Goal: Task Accomplishment & Management: Manage account settings

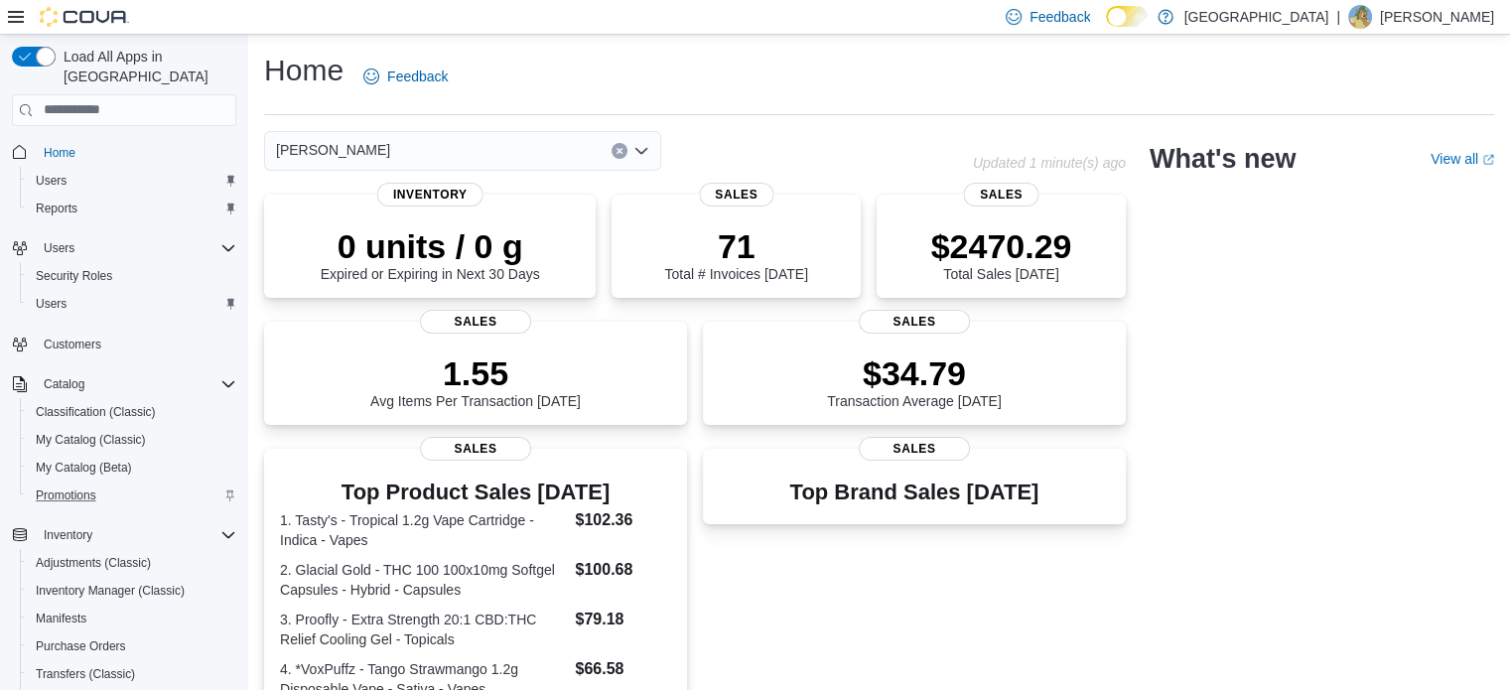
click at [104, 483] on div "Promotions" at bounding box center [132, 495] width 208 height 24
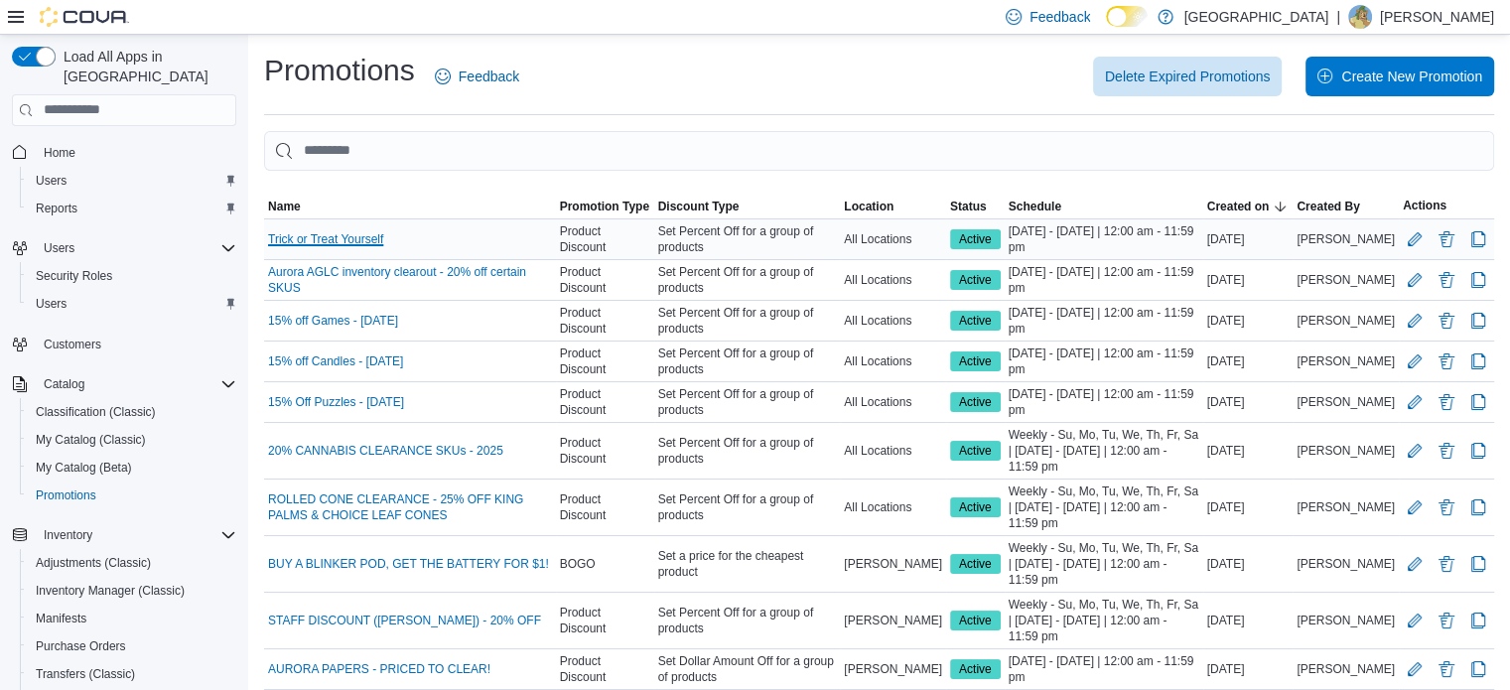
click at [292, 237] on link "Trick or Treat Yourself" at bounding box center [325, 239] width 115 height 16
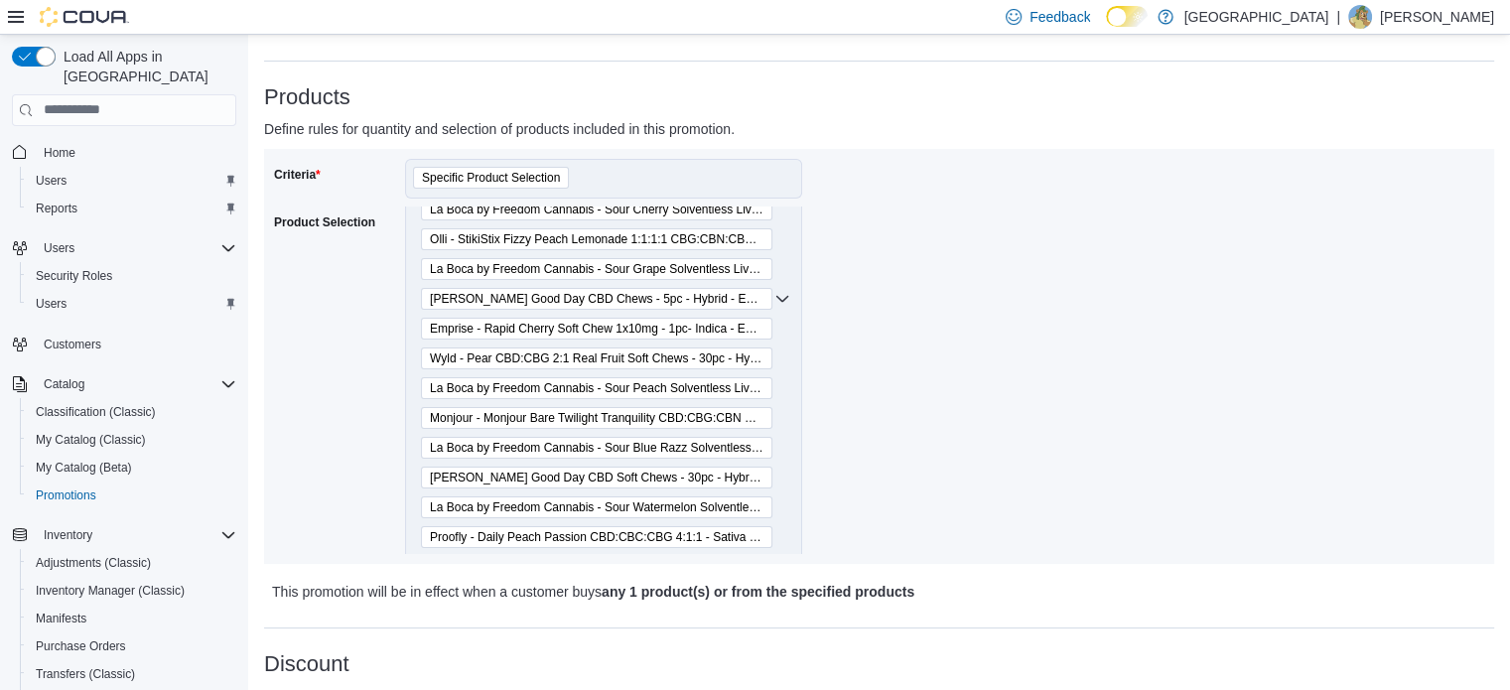
scroll to position [226, 0]
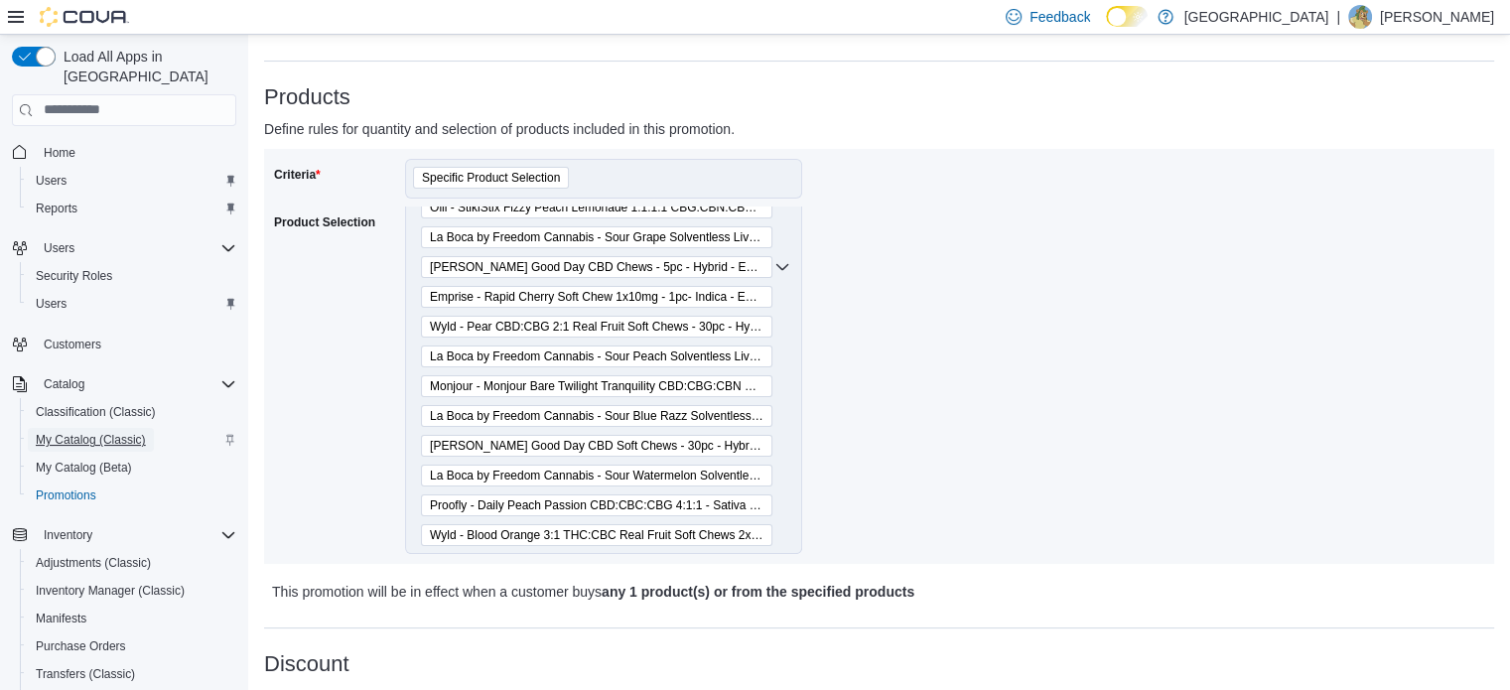
click at [91, 428] on span "My Catalog (Classic)" at bounding box center [91, 440] width 110 height 24
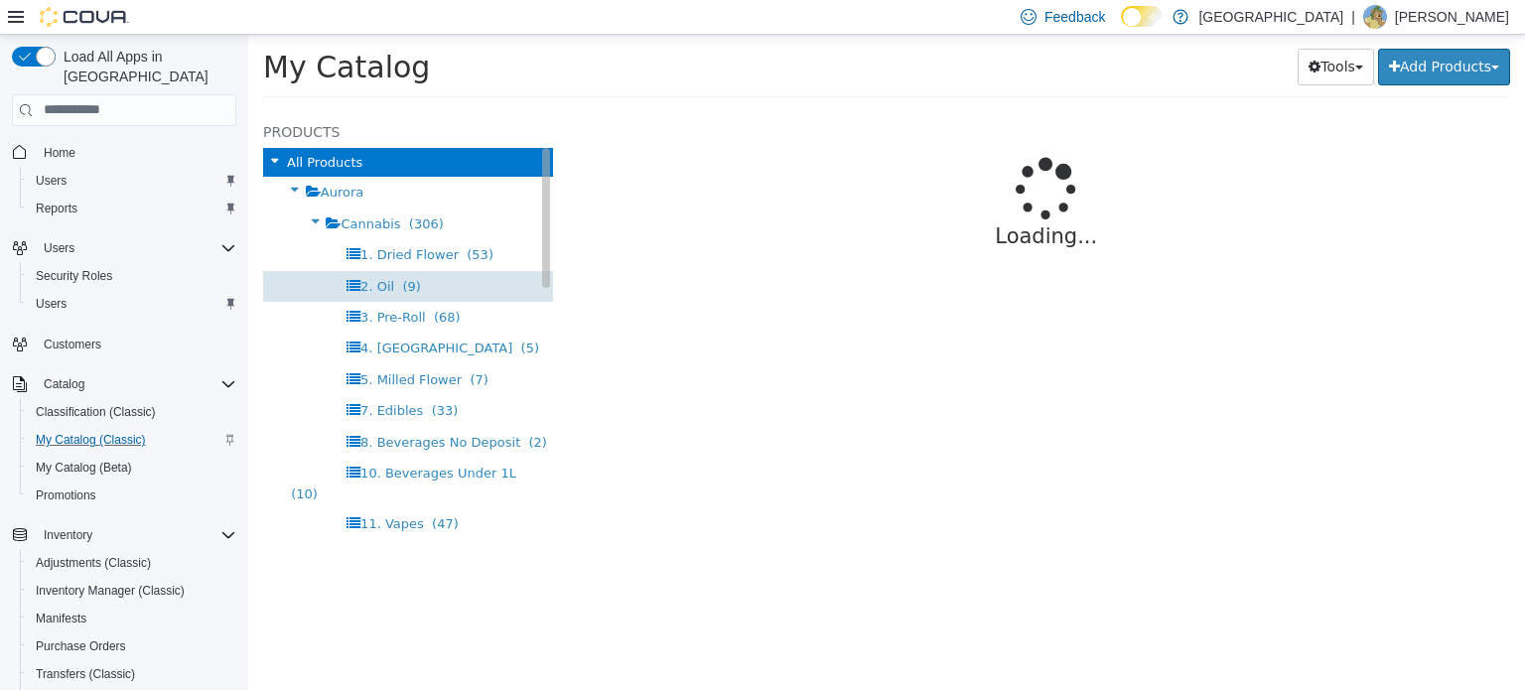
select select "**********"
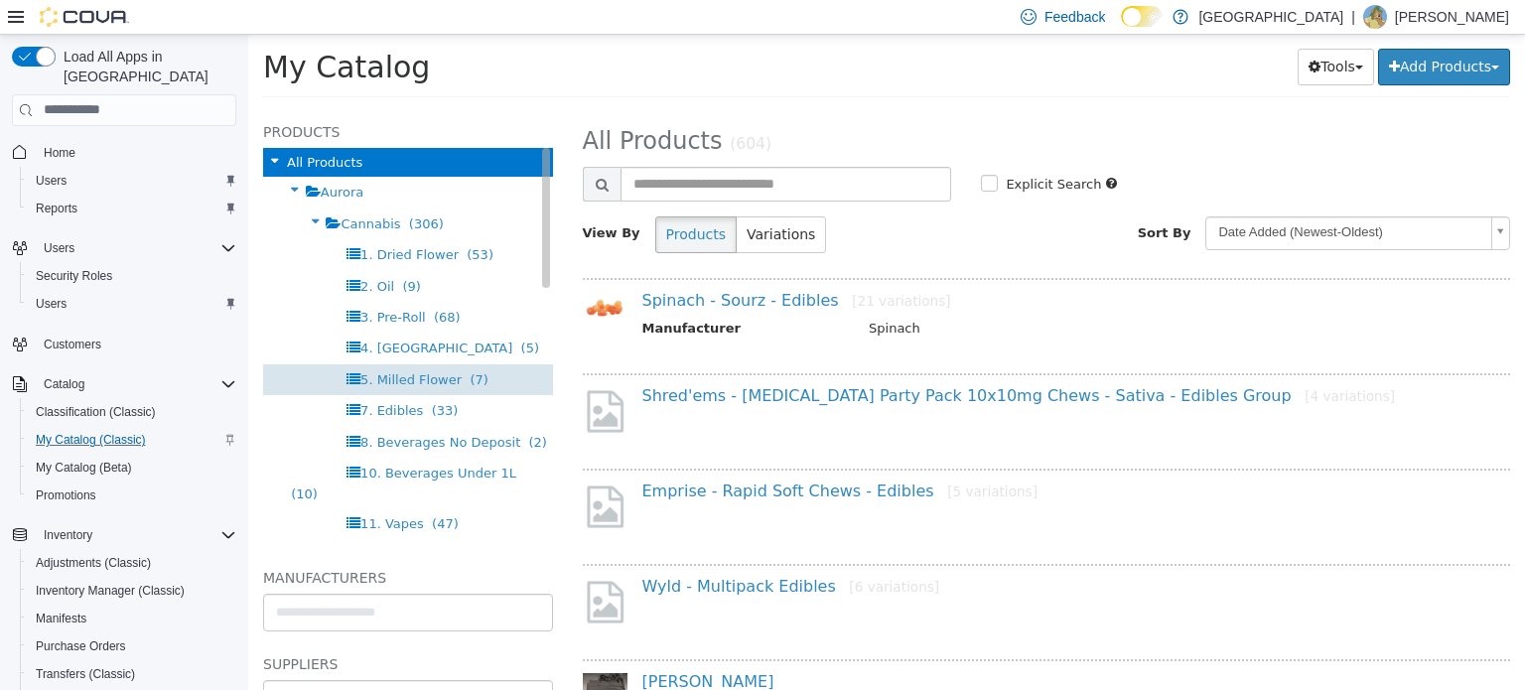
scroll to position [199, 0]
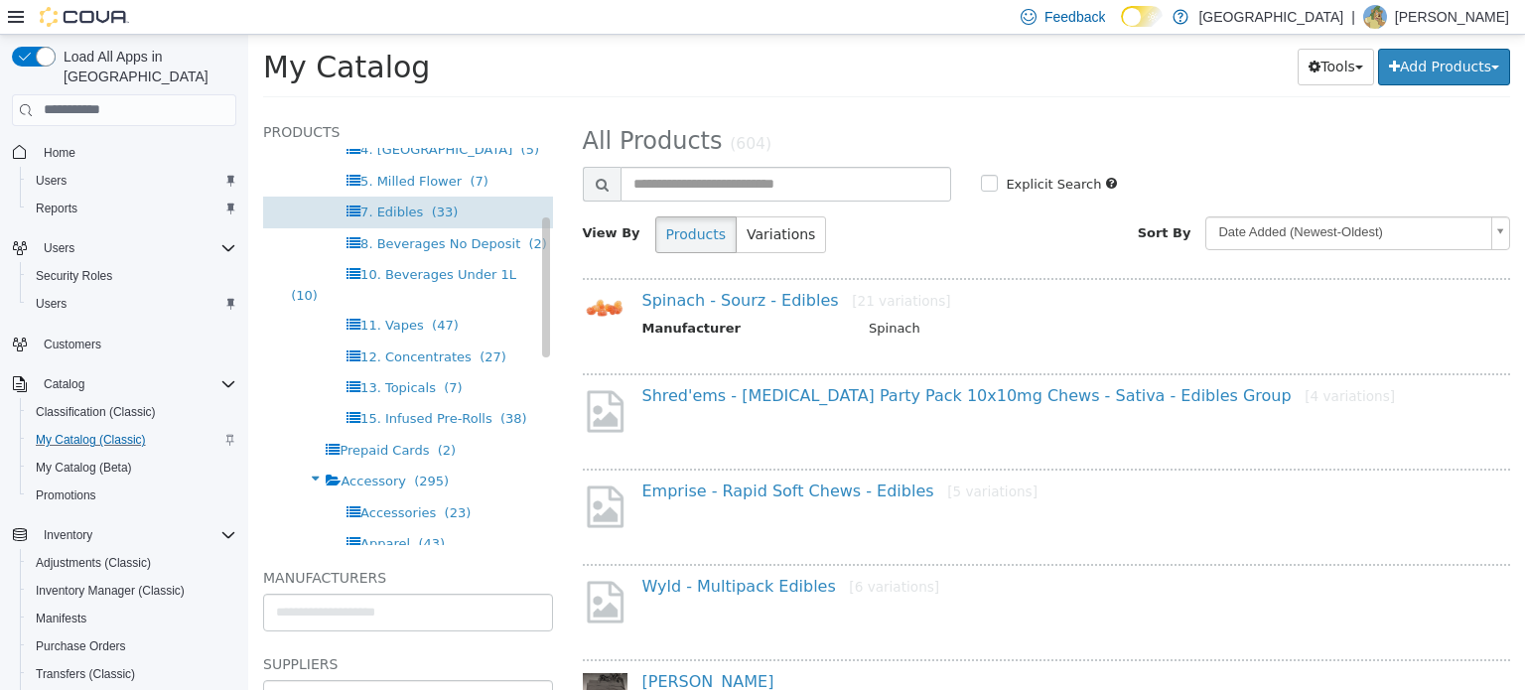
click at [433, 214] on span "(33)" at bounding box center [445, 210] width 27 height 15
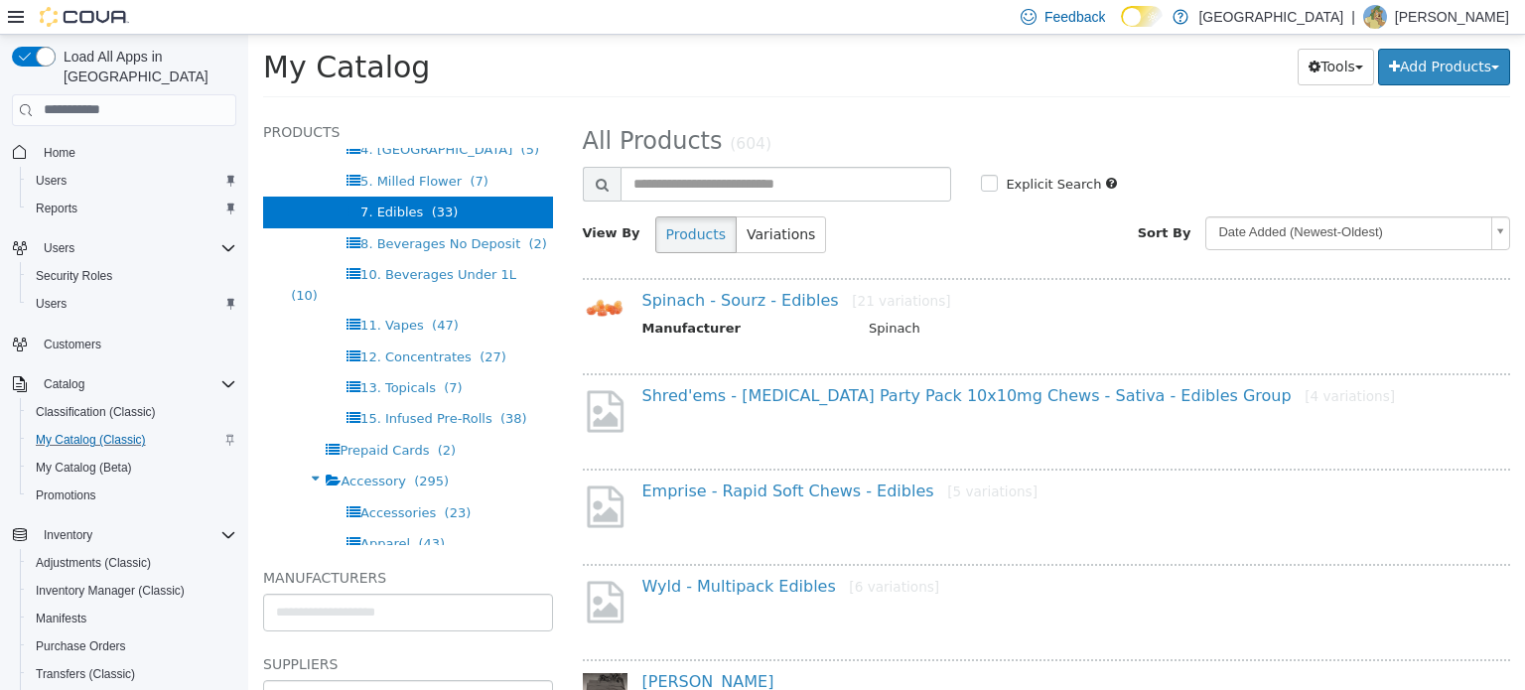
select select "**********"
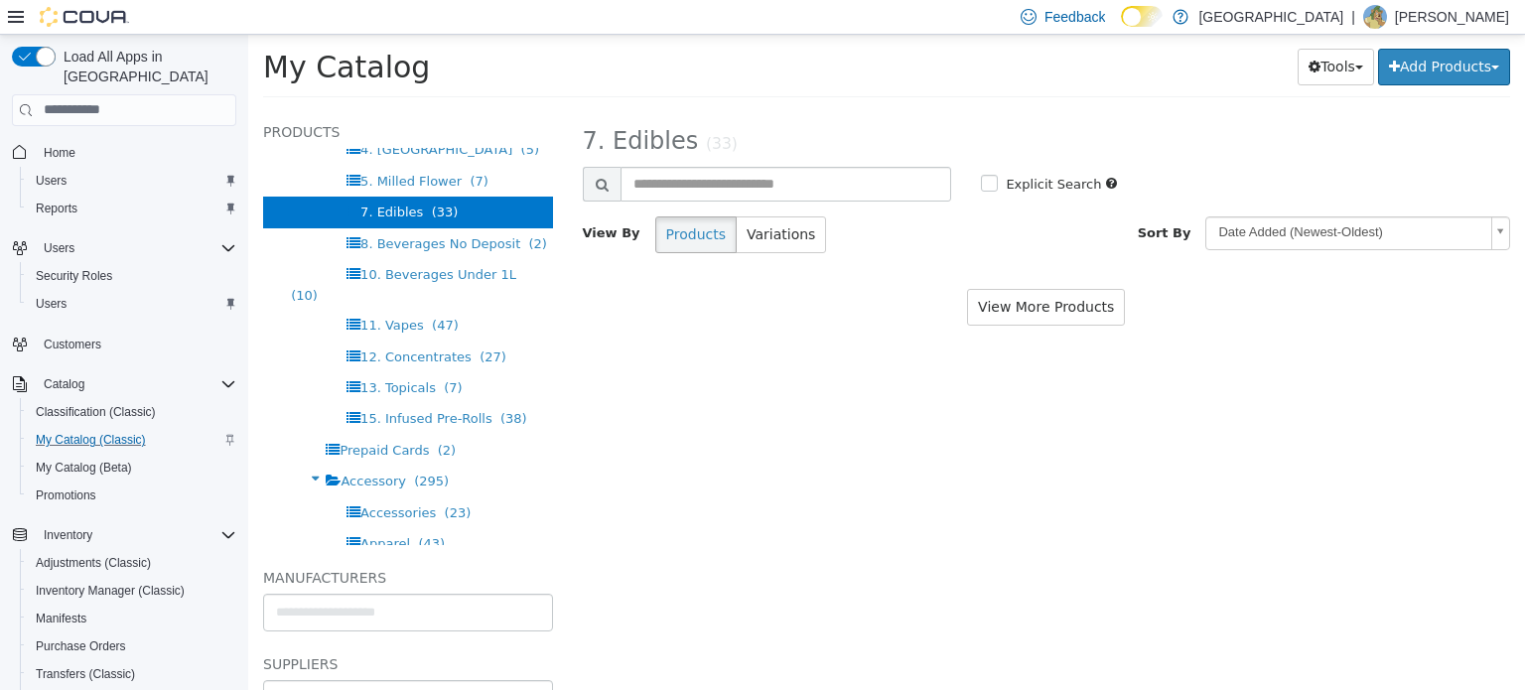
click at [657, 164] on div "**********" at bounding box center [1047, 193] width 928 height 148
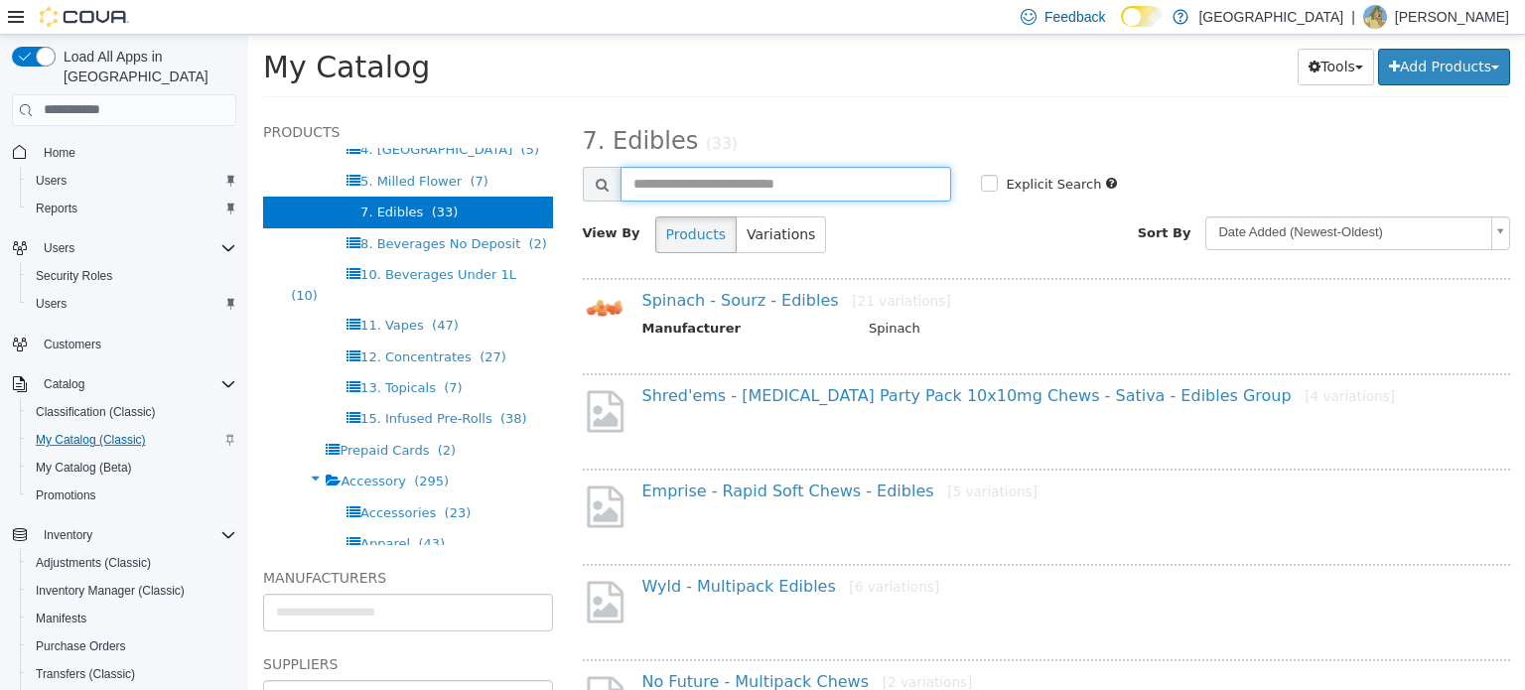
click at [668, 170] on input "text" at bounding box center [786, 183] width 332 height 35
type input "****"
select select "**********"
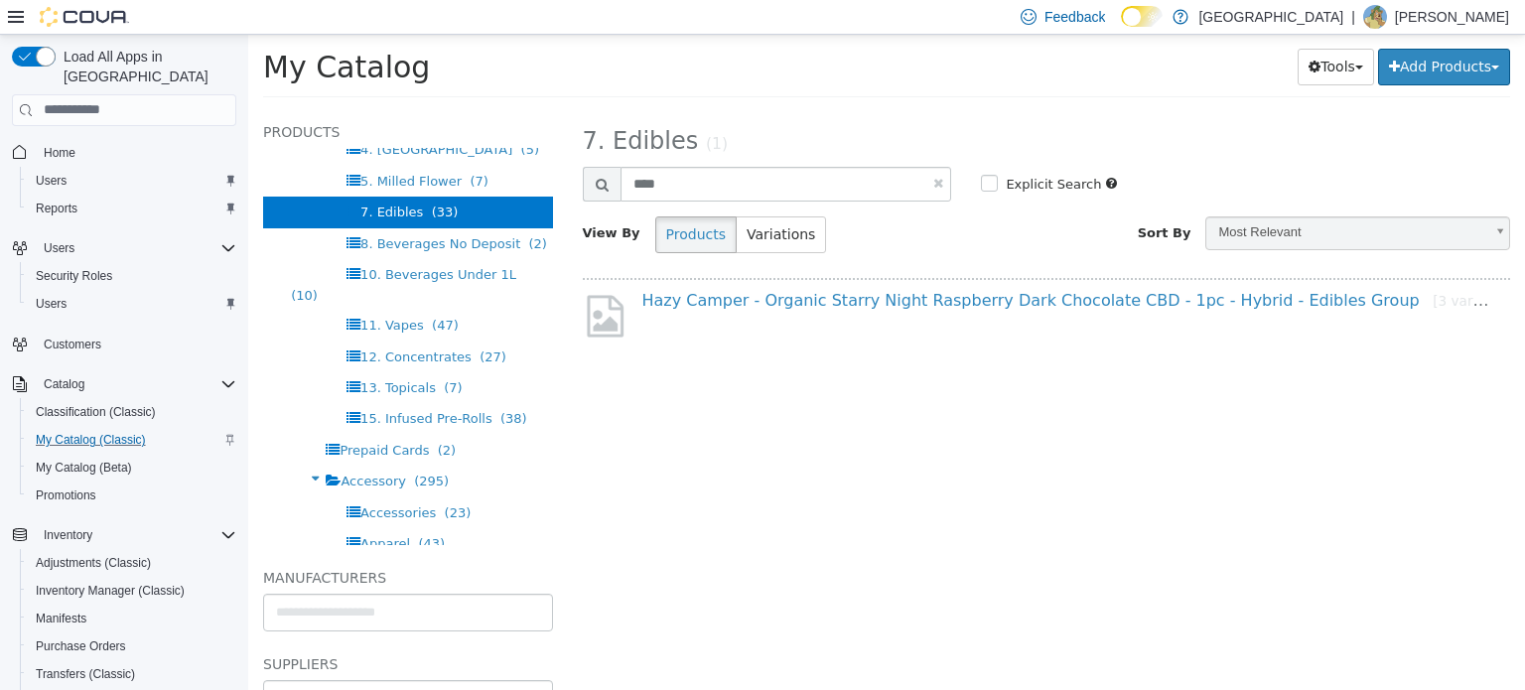
click at [754, 311] on div "Hazy Camper - Organic Starry Night Raspberry Dark Chocolate CBD - 1pc - Hybrid …" at bounding box center [1065, 304] width 877 height 29
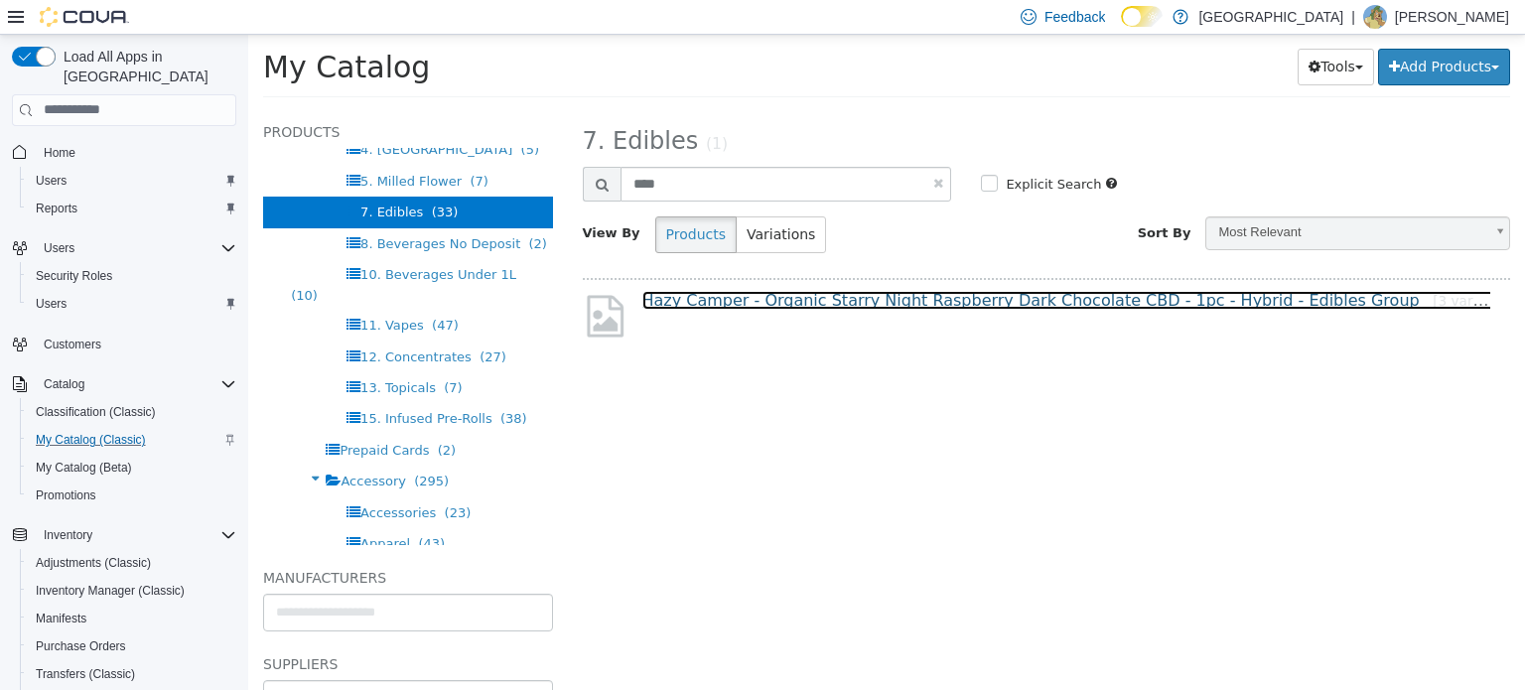
click at [774, 309] on link "Hazy Camper - Organic Starry Night Raspberry Dark Chocolate CBD - 1pc - Hybrid …" at bounding box center [1082, 299] width 881 height 19
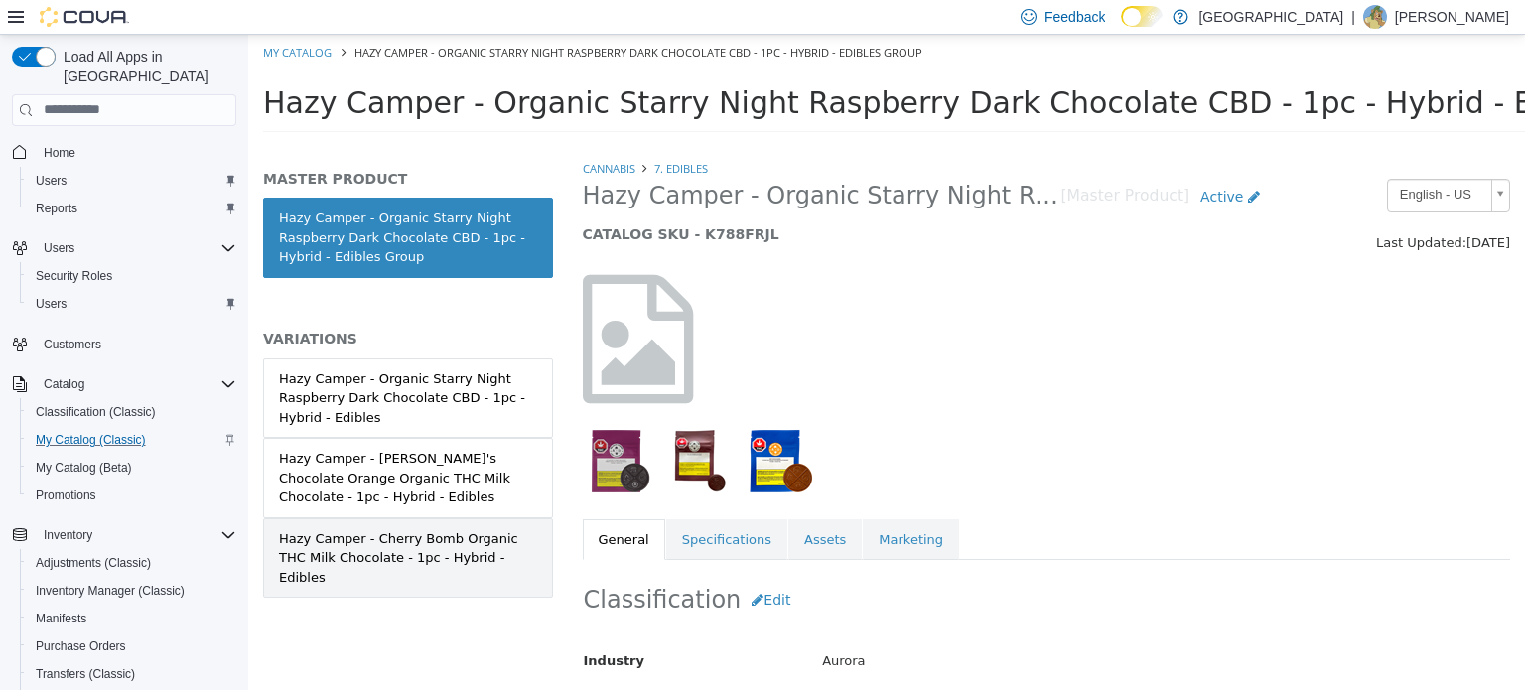
click at [458, 535] on div "Hazy Camper - Cherry Bomb Organic THC Milk Chocolate - 1pc - Hybrid - Edibles" at bounding box center [408, 557] width 258 height 59
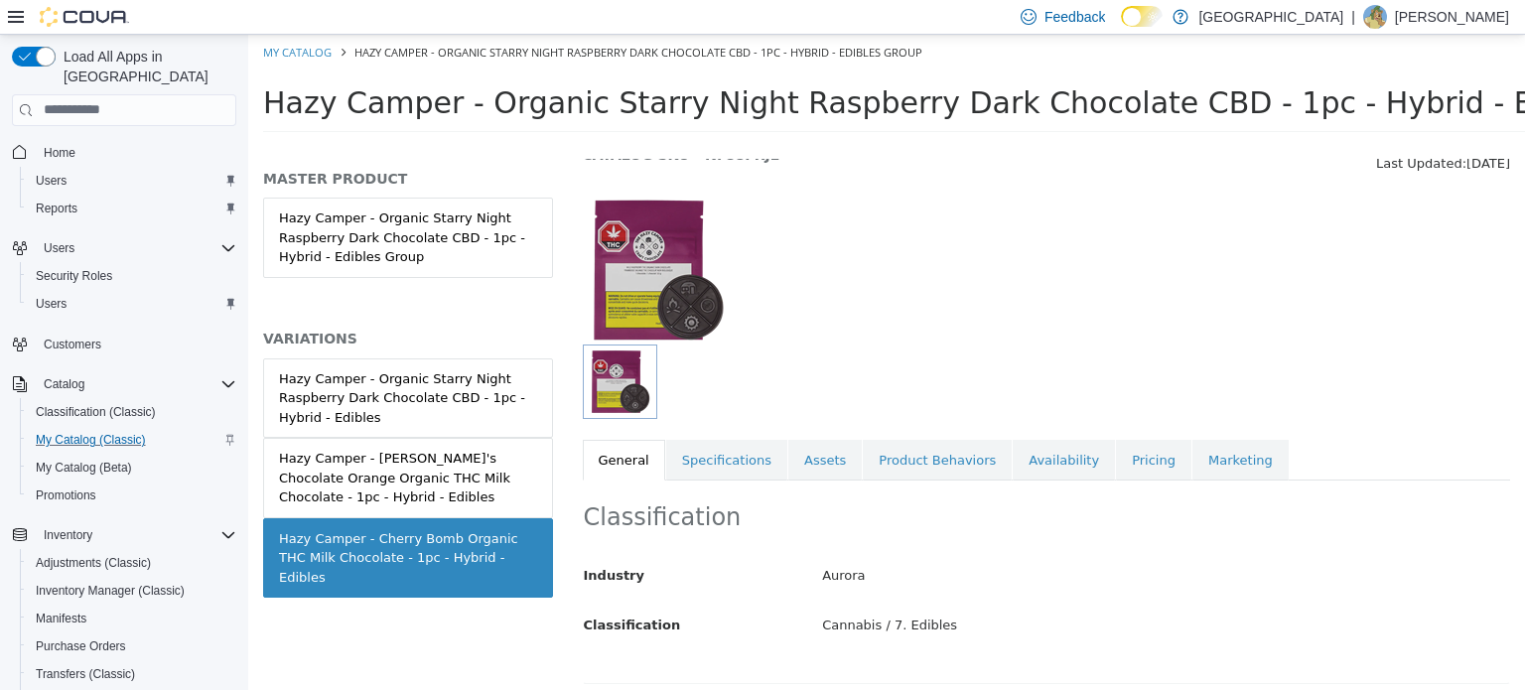
scroll to position [199, 0]
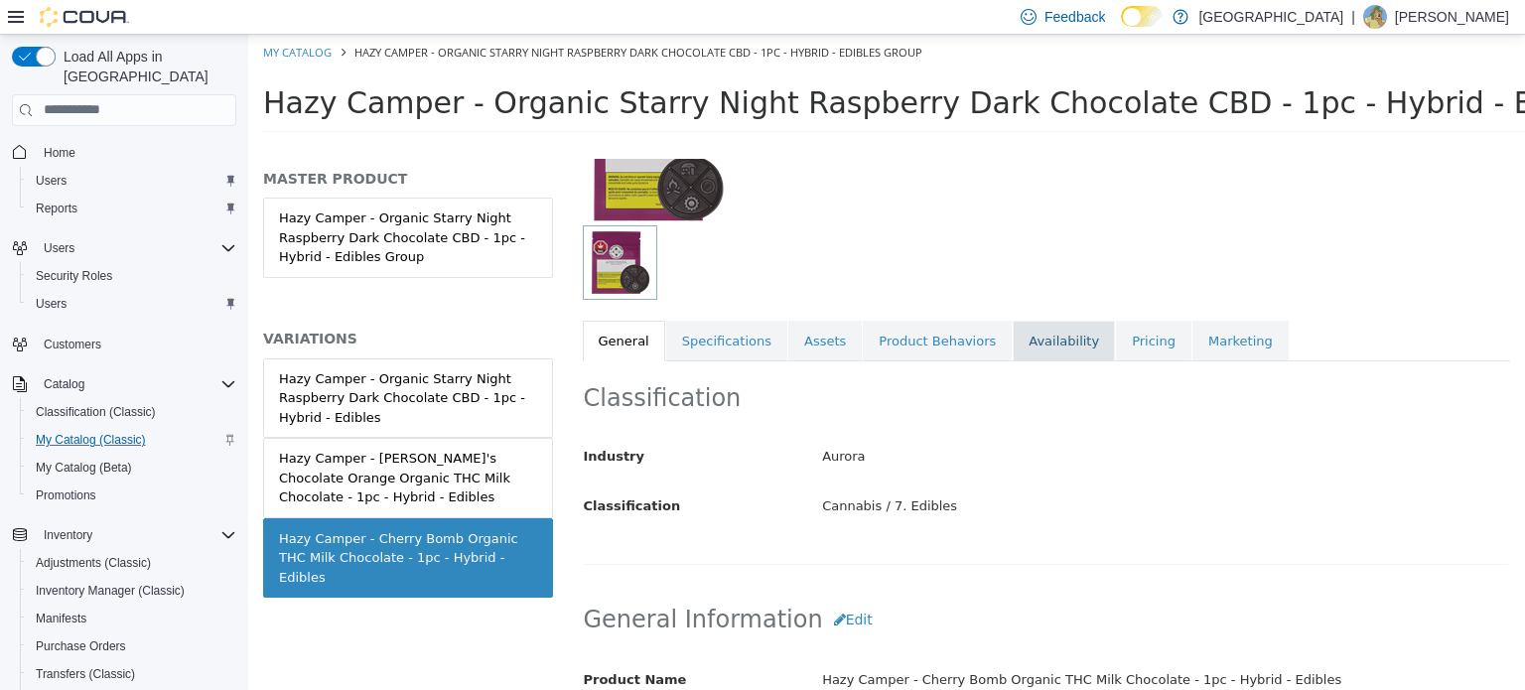
click at [1016, 348] on link "Availability" at bounding box center [1063, 341] width 102 height 42
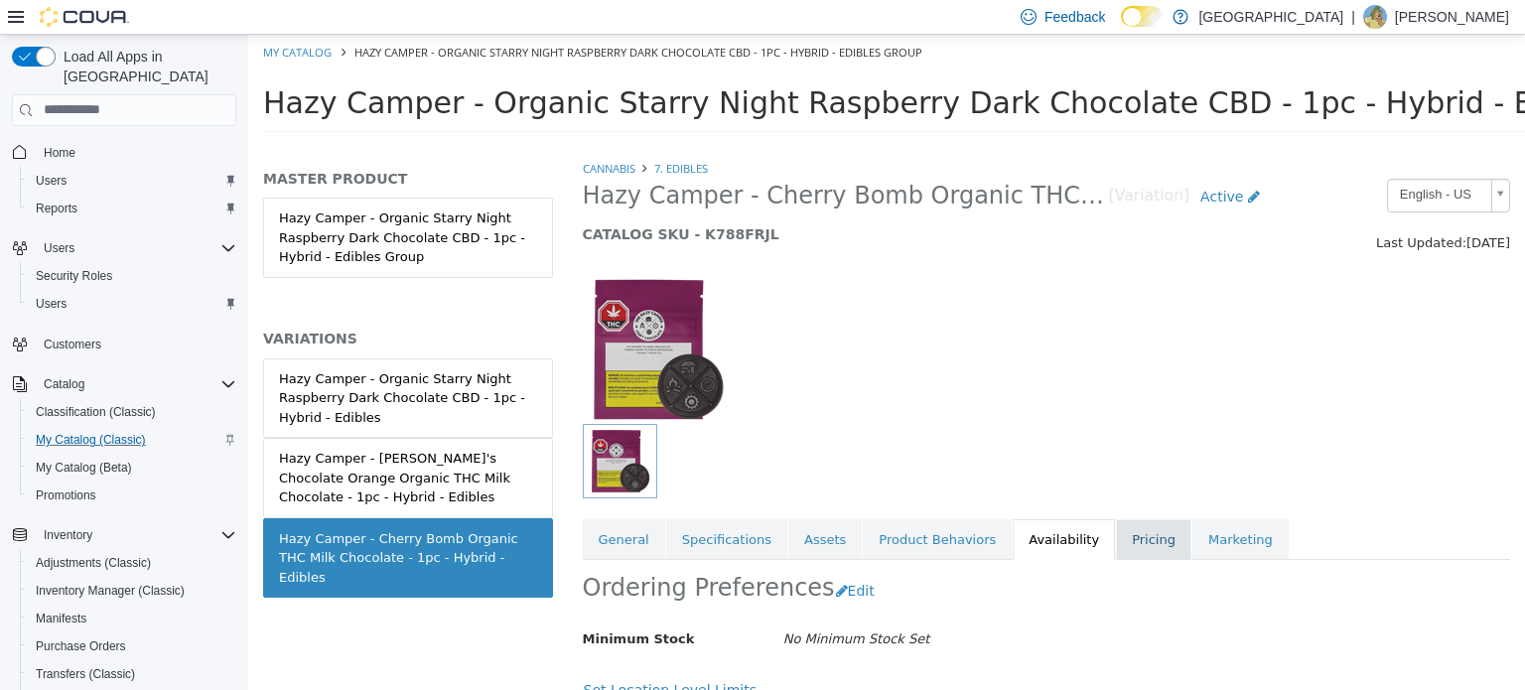
click at [1116, 526] on link "Pricing" at bounding box center [1153, 539] width 75 height 42
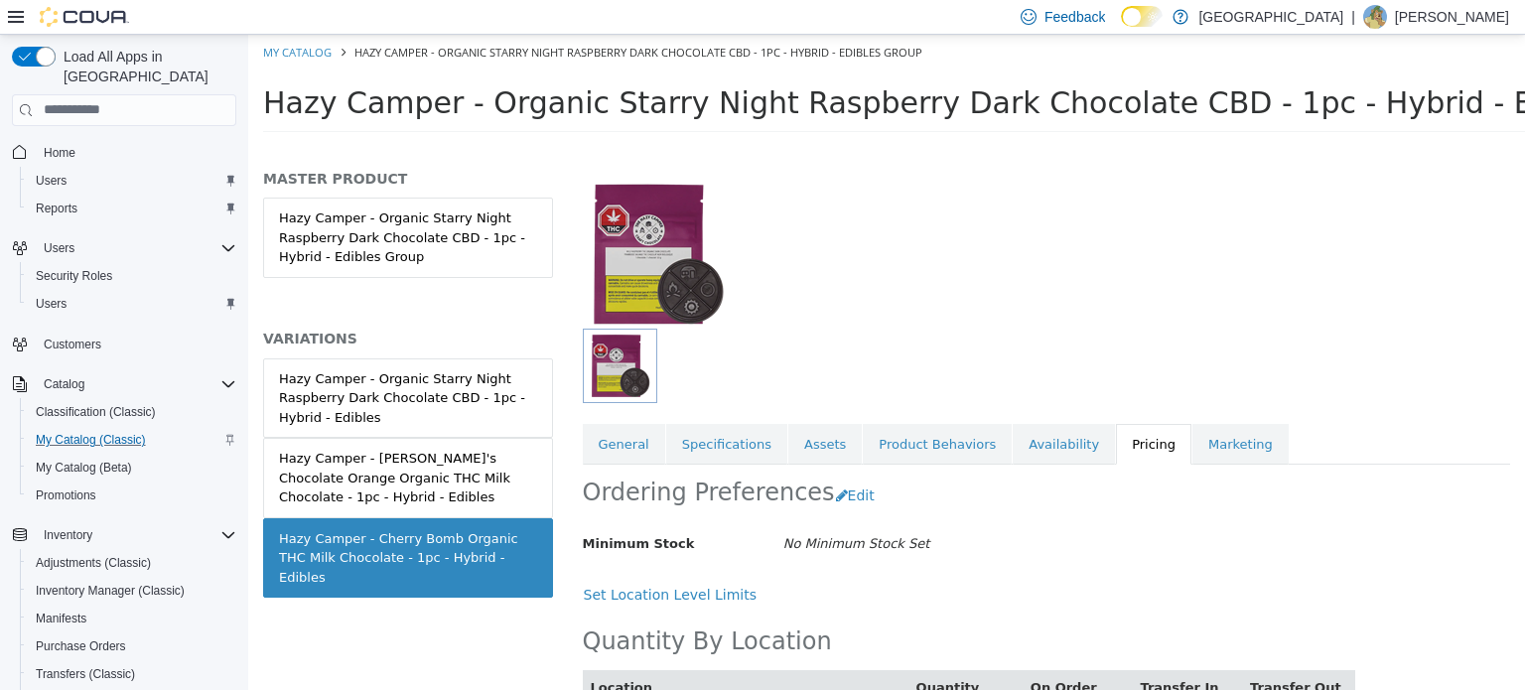
scroll to position [193, 0]
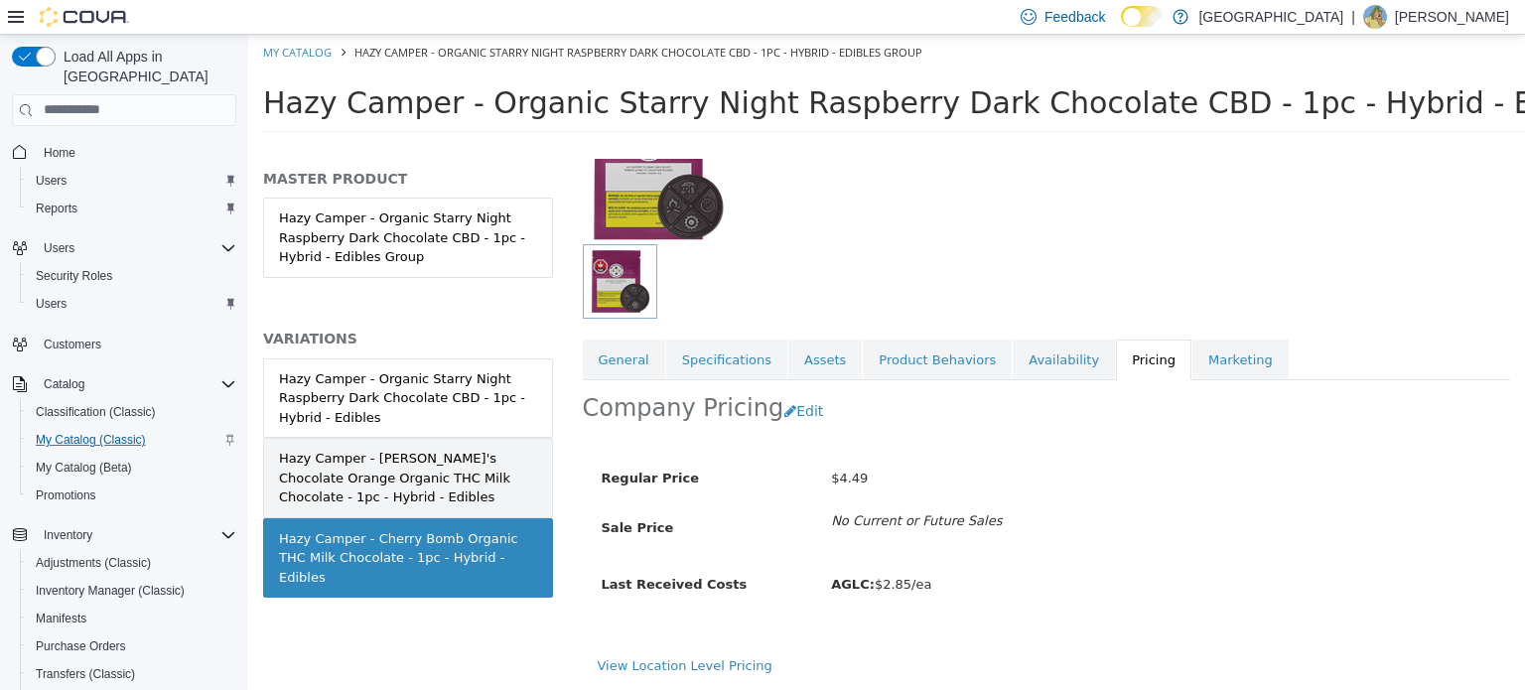
click at [425, 485] on div "Hazy Camper - Mary's Chocolate Orange Organic THC Milk Chocolate - 1pc - Hybrid…" at bounding box center [408, 477] width 258 height 59
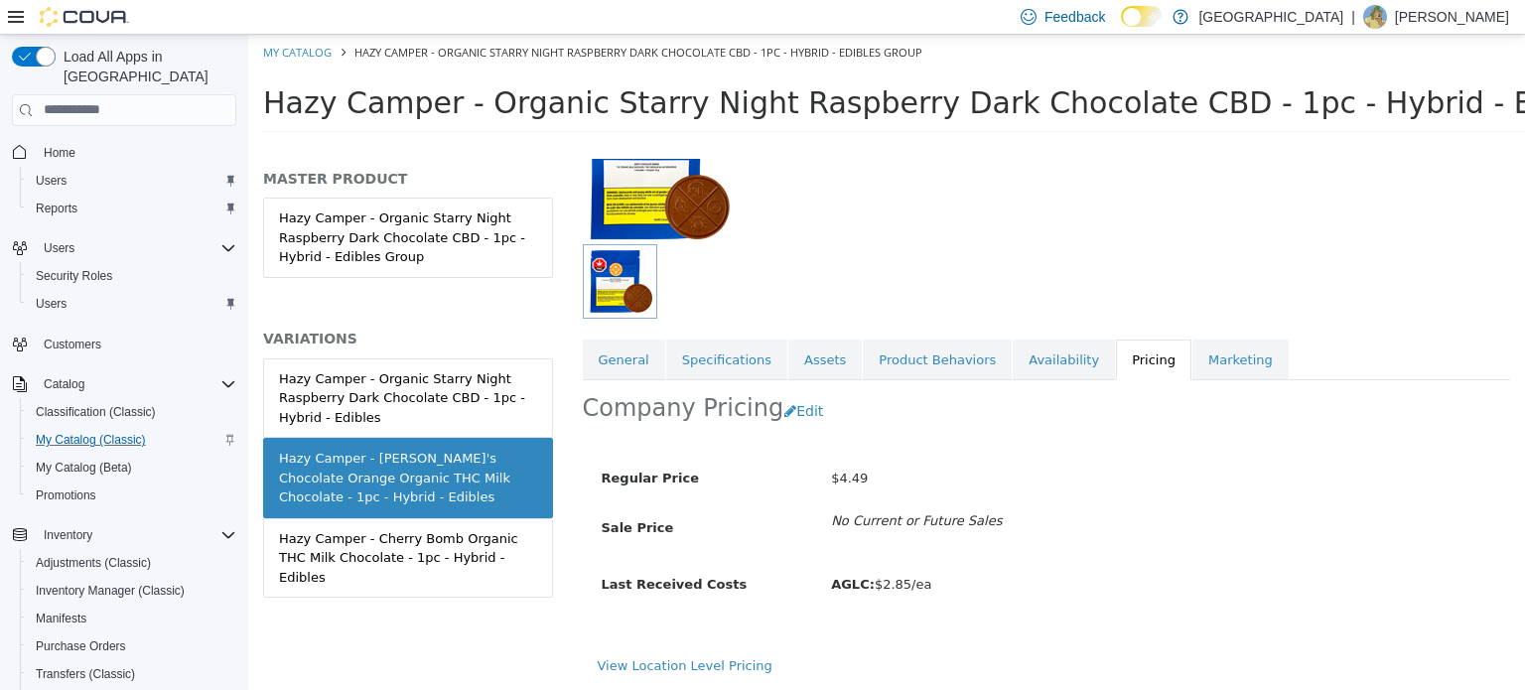
scroll to position [193, 0]
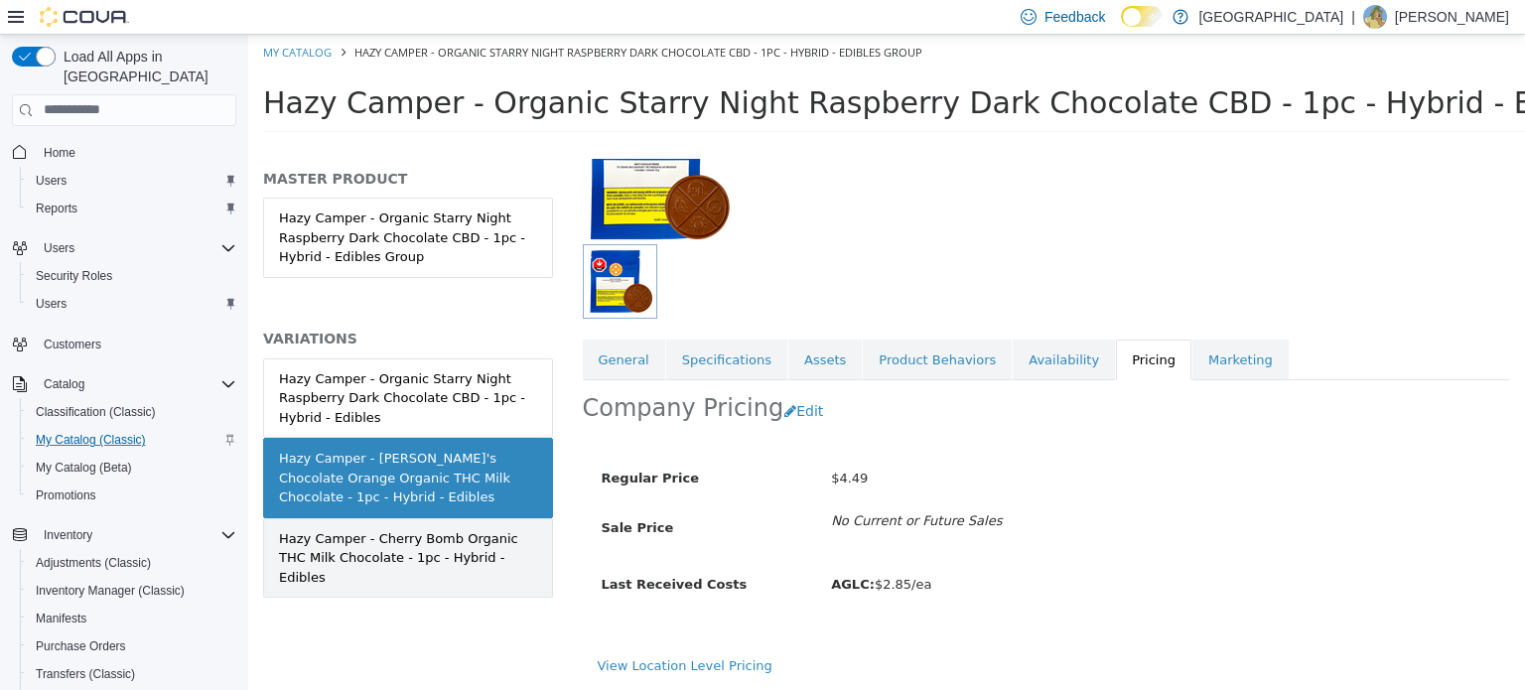
click at [488, 528] on div "Hazy Camper - Cherry Bomb Organic THC Milk Chocolate - 1pc - Hybrid - Edibles" at bounding box center [408, 557] width 258 height 59
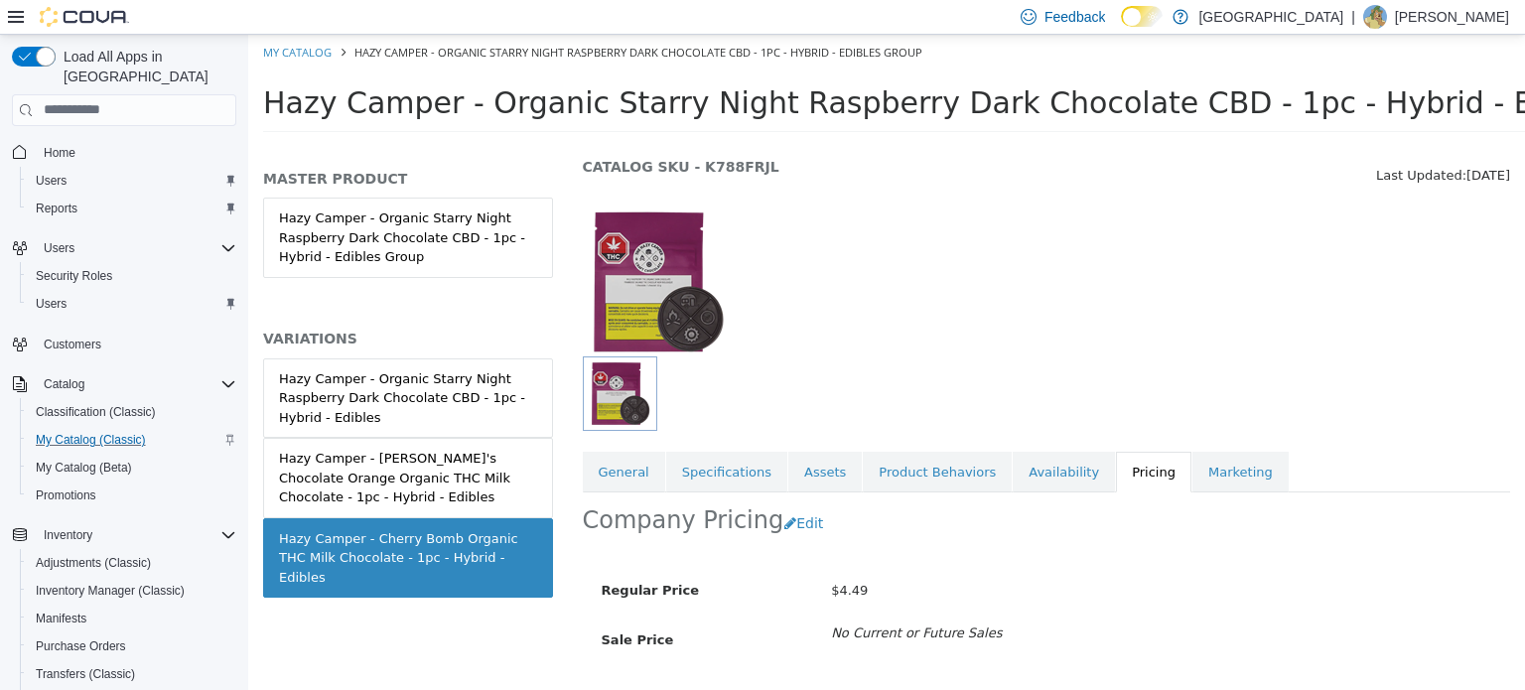
scroll to position [193, 0]
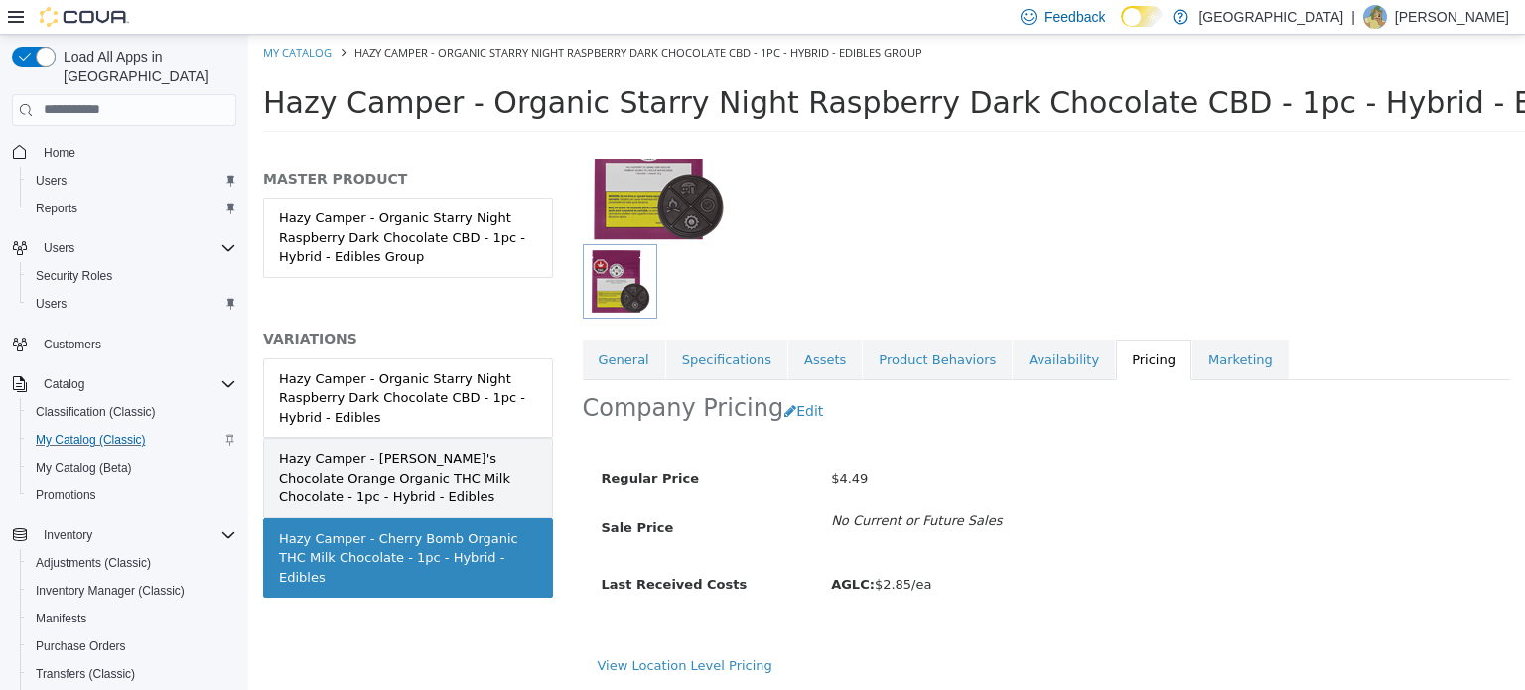
click at [504, 492] on div "Hazy Camper - Mary's Chocolate Orange Organic THC Milk Chocolate - 1pc - Hybrid…" at bounding box center [408, 477] width 258 height 59
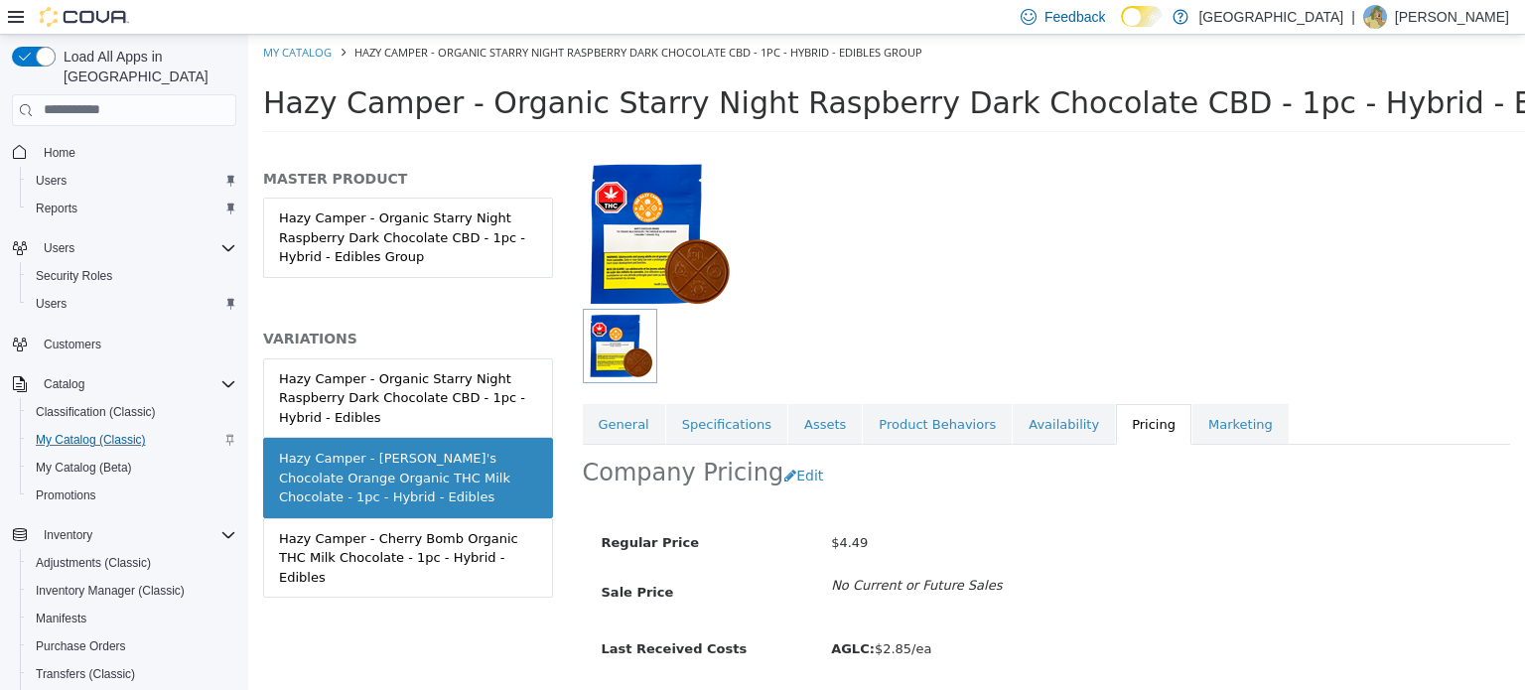
scroll to position [193, 0]
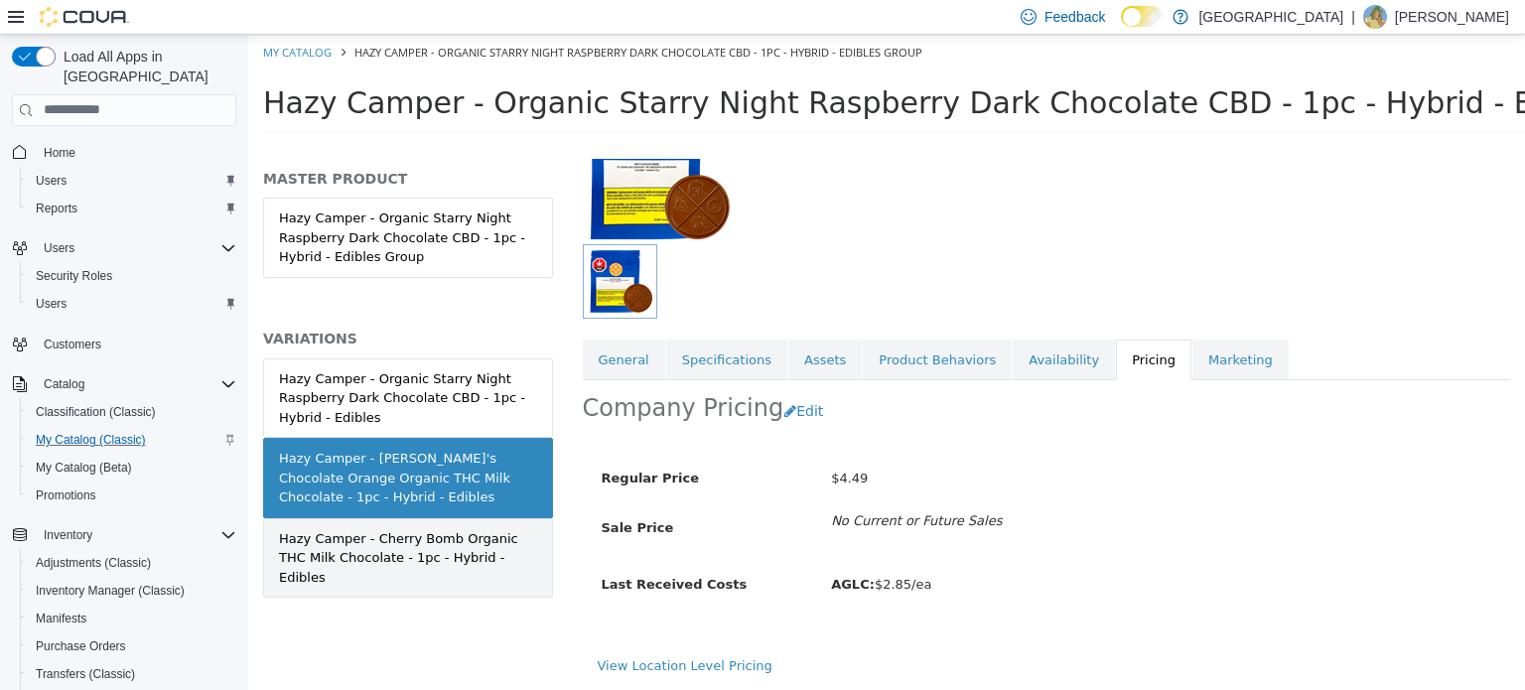
click at [514, 528] on div "Hazy Camper - Cherry Bomb Organic THC Milk Chocolate - 1pc - Hybrid - Edibles" at bounding box center [408, 557] width 258 height 59
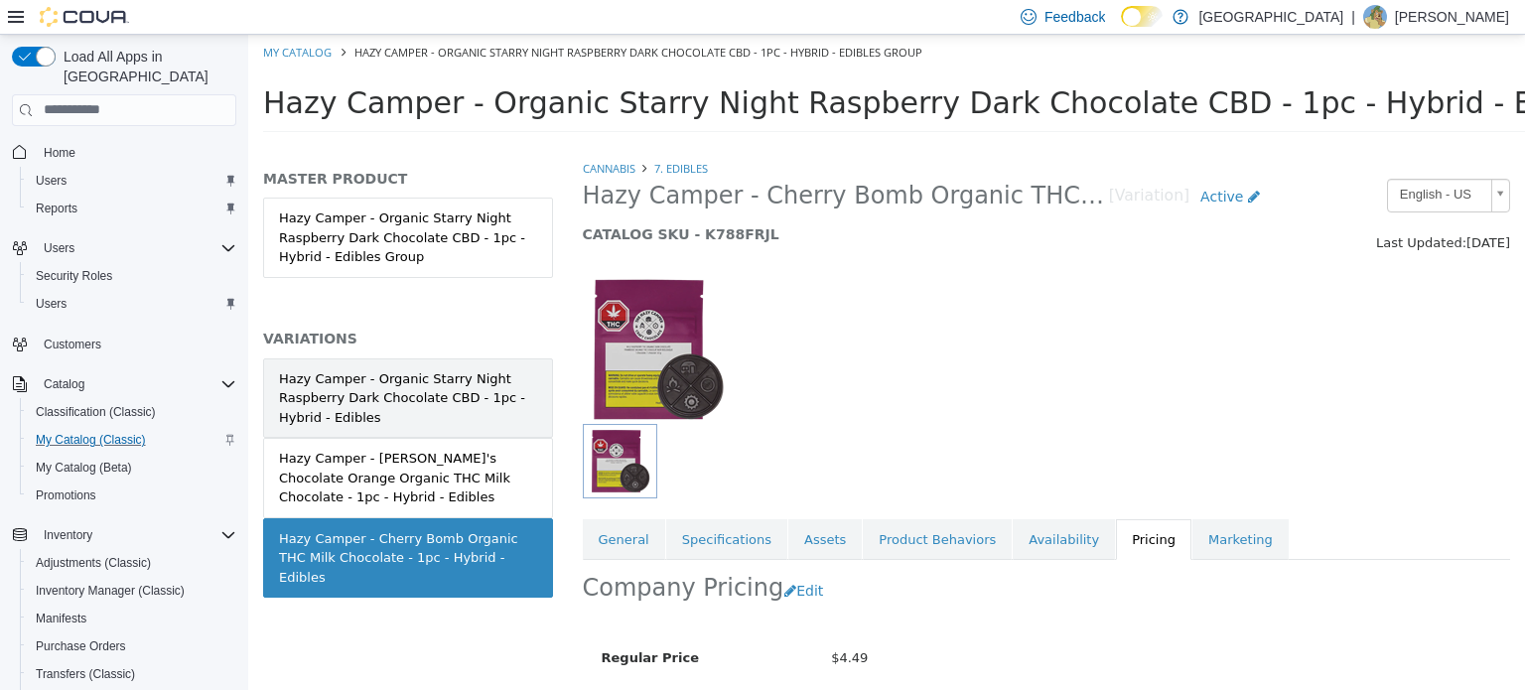
click at [460, 366] on link "Hazy Camper - Organic Starry Night Raspberry Dark Chocolate CBD - 1pc - Hybrid …" at bounding box center [408, 397] width 290 height 80
